Goal: Transaction & Acquisition: Purchase product/service

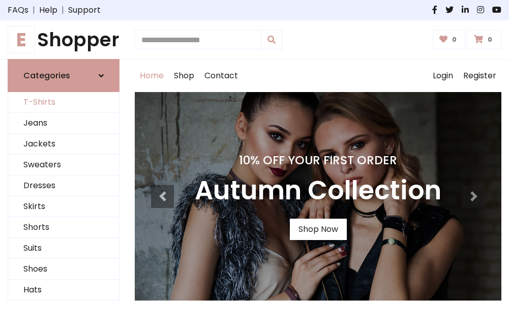
click at [64, 103] on link "T-Shirts" at bounding box center [63, 102] width 111 height 21
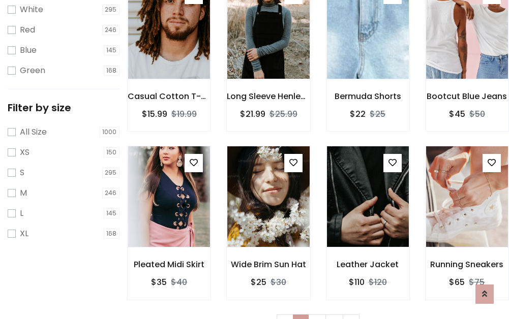
scroll to position [18, 0]
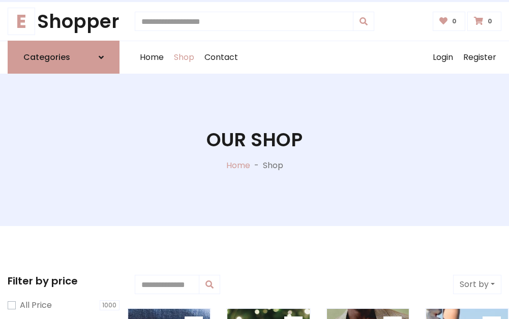
click at [254, 150] on h1 "Our Shop" at bounding box center [254, 140] width 96 height 22
click at [318, 57] on div "Home Shop Contact Log out Login Register" at bounding box center [318, 57] width 367 height 33
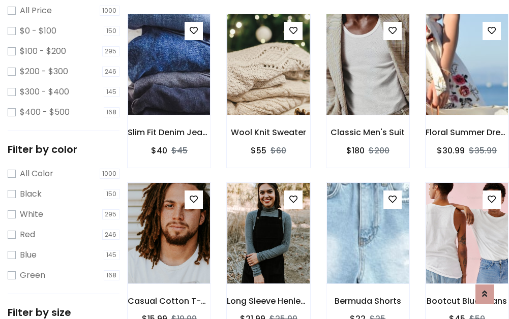
click at [368, 83] on img at bounding box center [368, 65] width 98 height 244
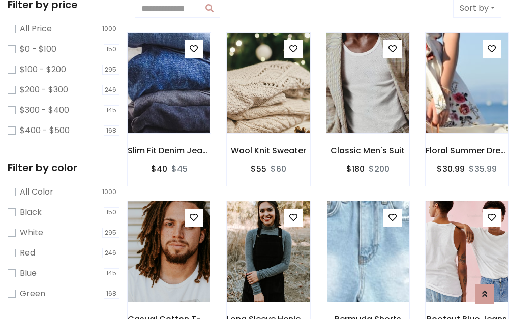
scroll to position [18, 0]
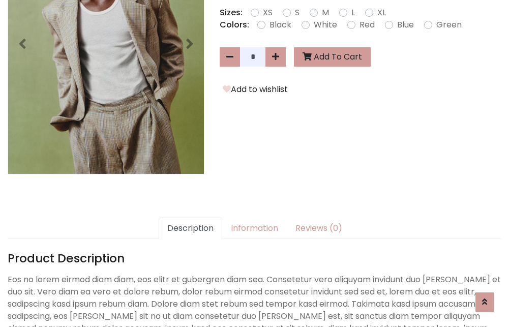
scroll to position [249, 0]
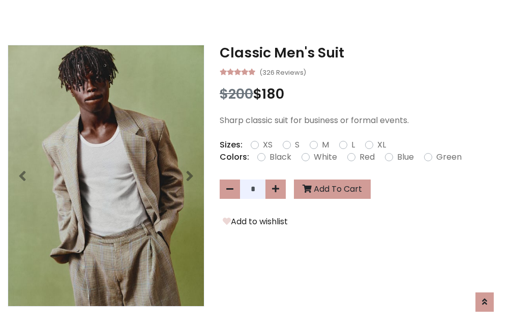
click at [361, 53] on h3 "Classic Men's Suit" at bounding box center [361, 53] width 282 height 16
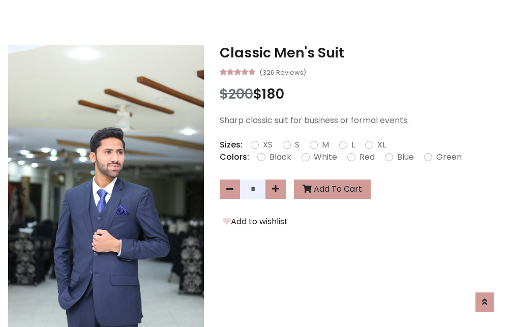
click at [361, 53] on h3 "Classic Men's Suit" at bounding box center [361, 53] width 282 height 16
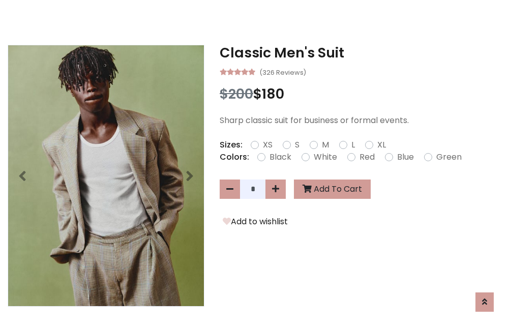
click at [361, 53] on h3 "Classic Men's Suit" at bounding box center [361, 53] width 282 height 16
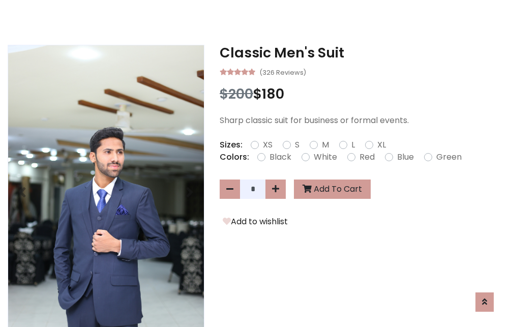
click at [361, 53] on h3 "Classic Men's Suit" at bounding box center [361, 53] width 282 height 16
